Goal: Check status

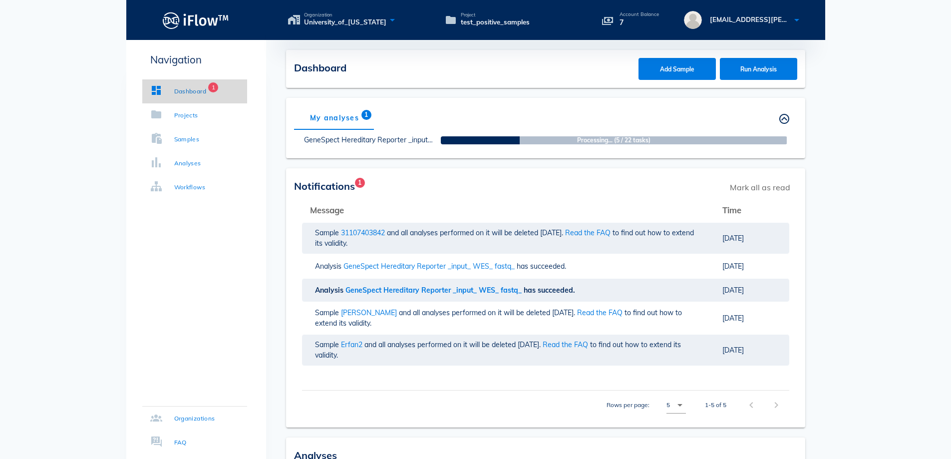
click at [188, 89] on div "Dashboard" at bounding box center [190, 91] width 32 height 10
click at [194, 158] on div "Analyses" at bounding box center [187, 163] width 27 height 10
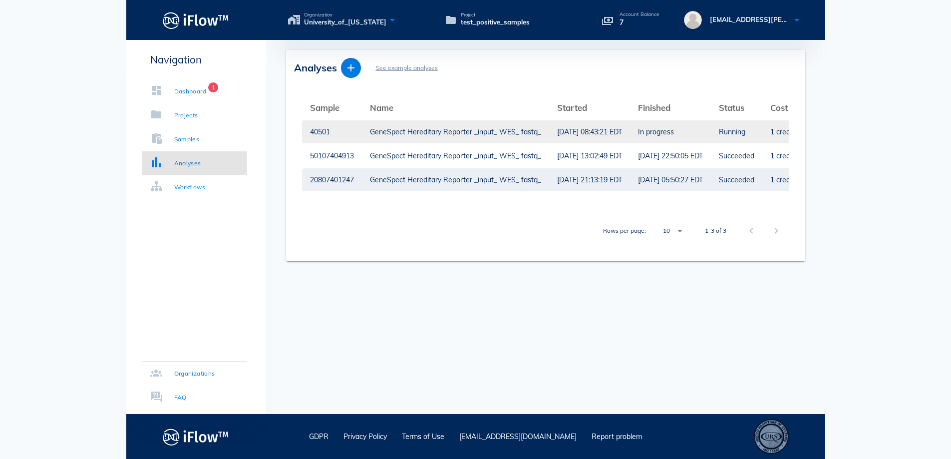
click at [492, 138] on div "GeneSpect Hereditary Reporter _input_ WES_ fastq_" at bounding box center [455, 131] width 171 height 23
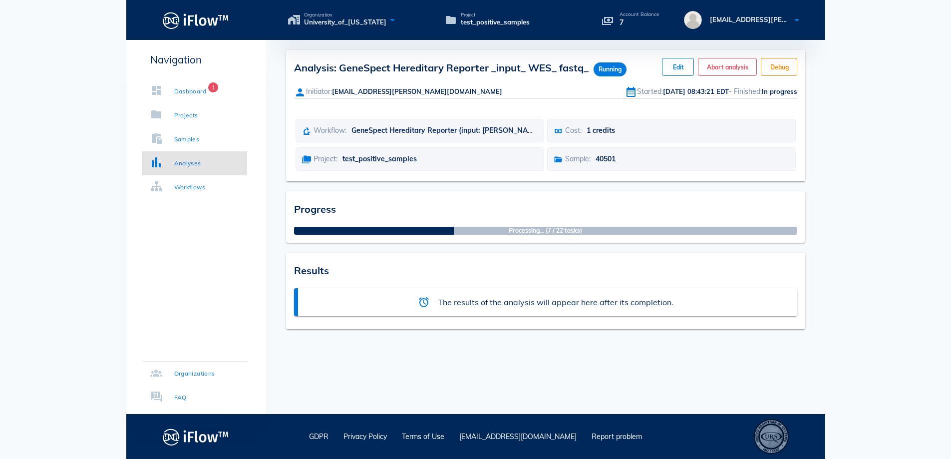
click at [478, 228] on div "Processing... (7 / 22 tasks)" at bounding box center [545, 231] width 503 height 8
click at [182, 86] on div "Dashboard" at bounding box center [190, 91] width 32 height 10
